Goal: Find contact information: Find contact information

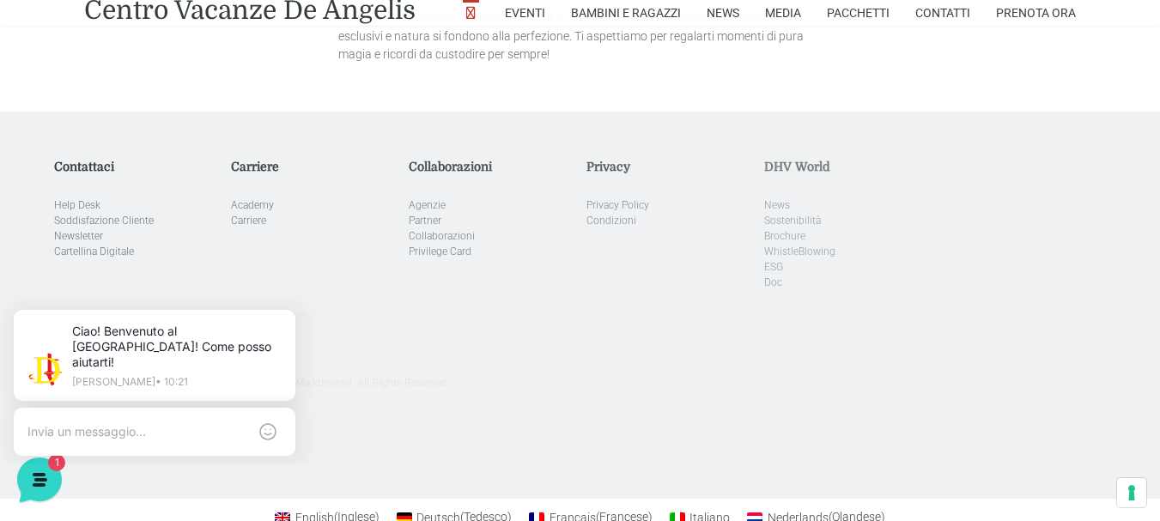
scroll to position [5179, 0]
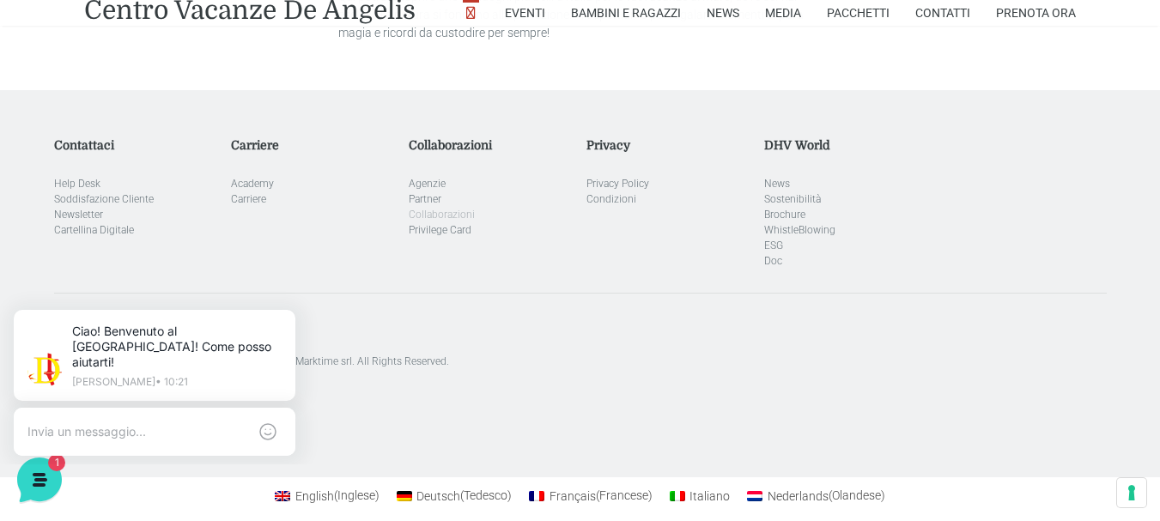
click at [464, 209] on link "Collaborazioni" at bounding box center [442, 215] width 66 height 12
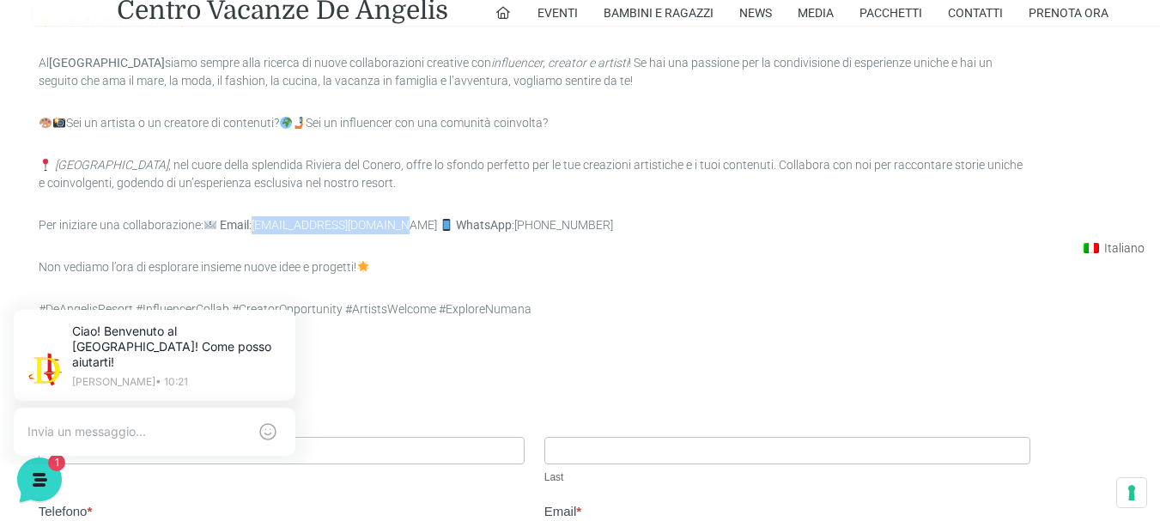
drag, startPoint x: 393, startPoint y: 221, endPoint x: 258, endPoint y: 220, distance: 134.8
click at [258, 220] on p "Per iniziare una collaborazione: Email : [EMAIL_ADDRESS][DOMAIN_NAME] WhatsApp …" at bounding box center [534, 225] width 991 height 18
copy link "[EMAIL_ADDRESS][DOMAIN_NAME]"
